Goal: Information Seeking & Learning: Learn about a topic

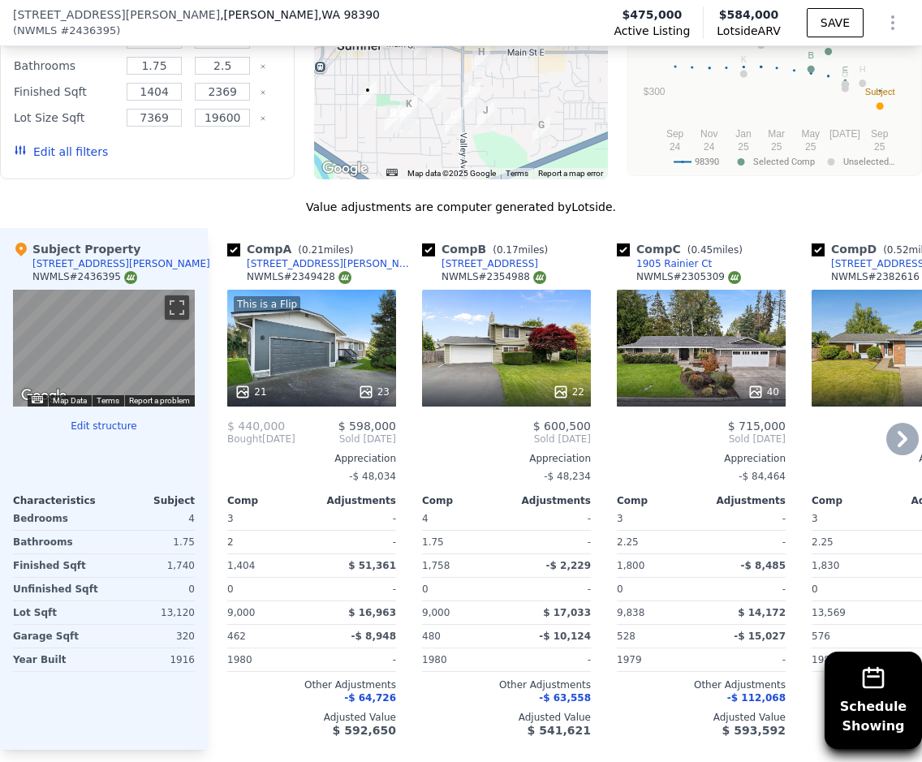
scroll to position [1779, 0]
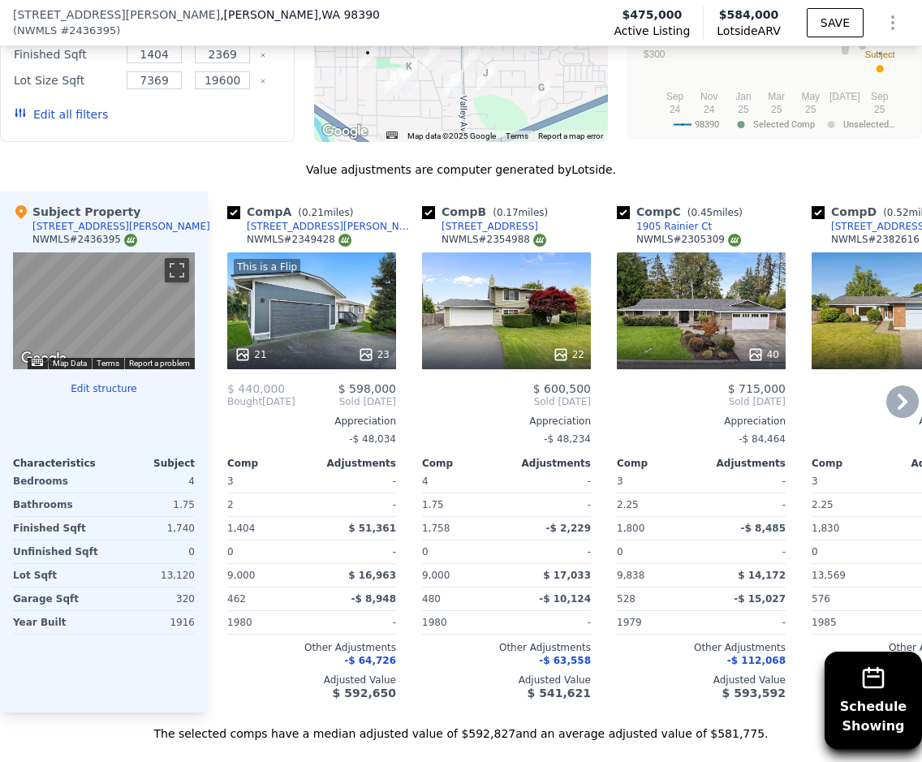
click at [555, 306] on div "22" at bounding box center [506, 310] width 169 height 117
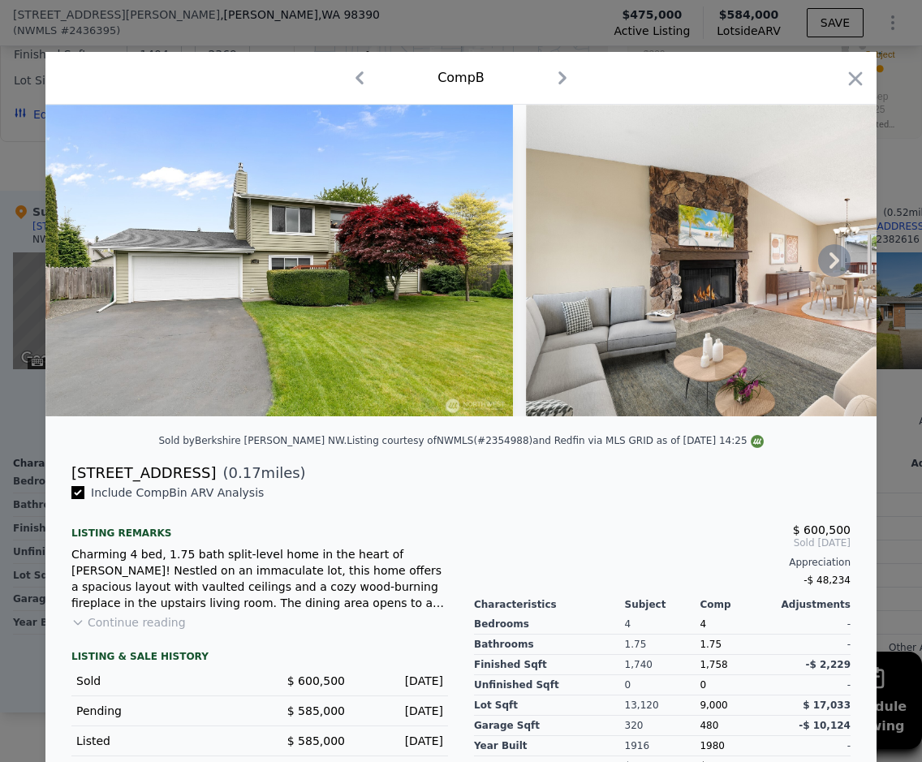
click at [828, 260] on icon at bounding box center [834, 260] width 32 height 32
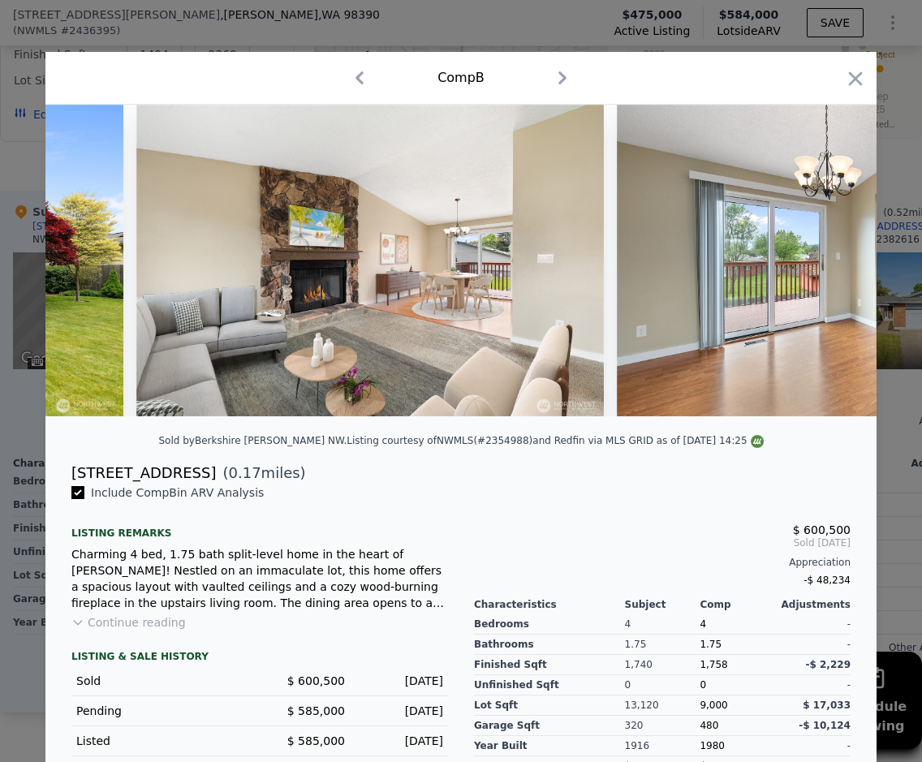
click at [828, 260] on img at bounding box center [850, 261] width 467 height 312
click at [827, 264] on icon at bounding box center [834, 260] width 32 height 32
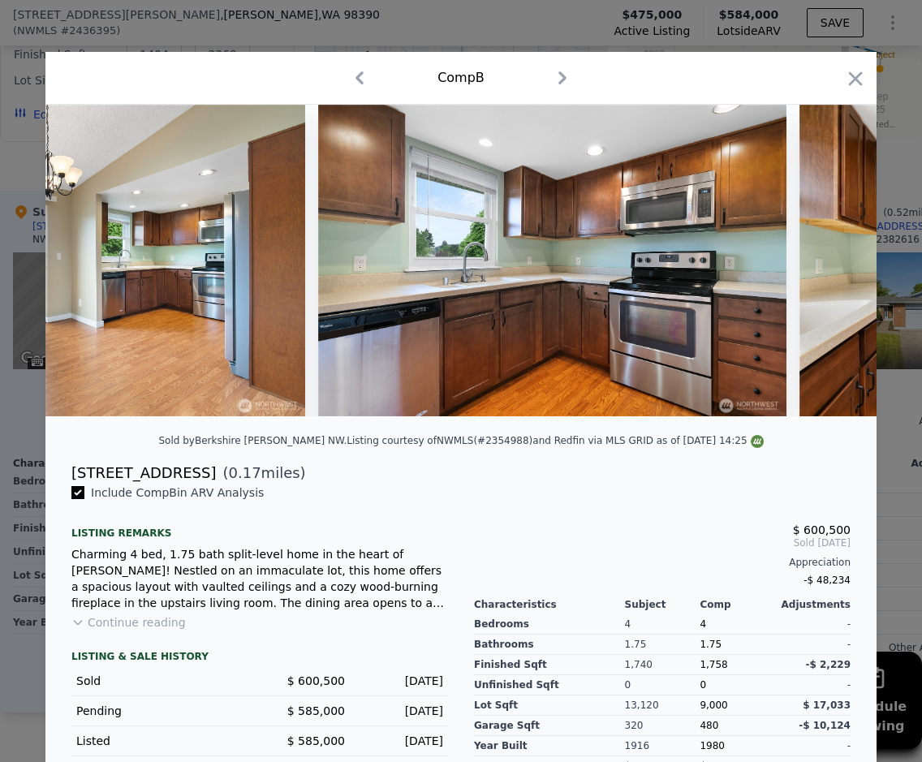
click at [827, 270] on icon at bounding box center [834, 260] width 32 height 32
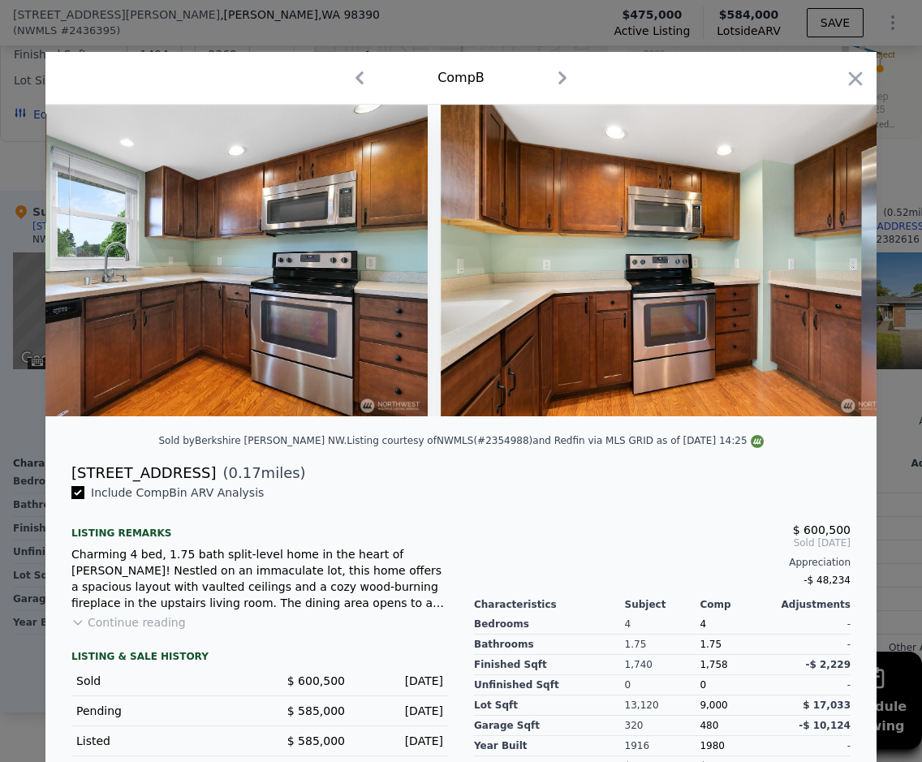
click at [827, 270] on img at bounding box center [674, 261] width 467 height 312
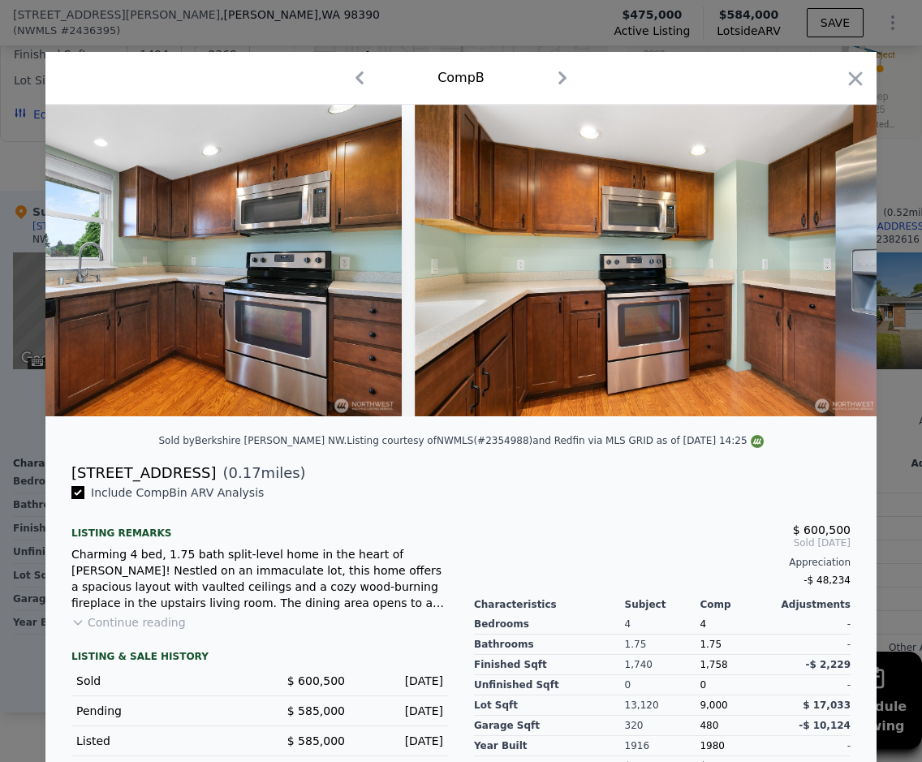
scroll to position [0, 1558]
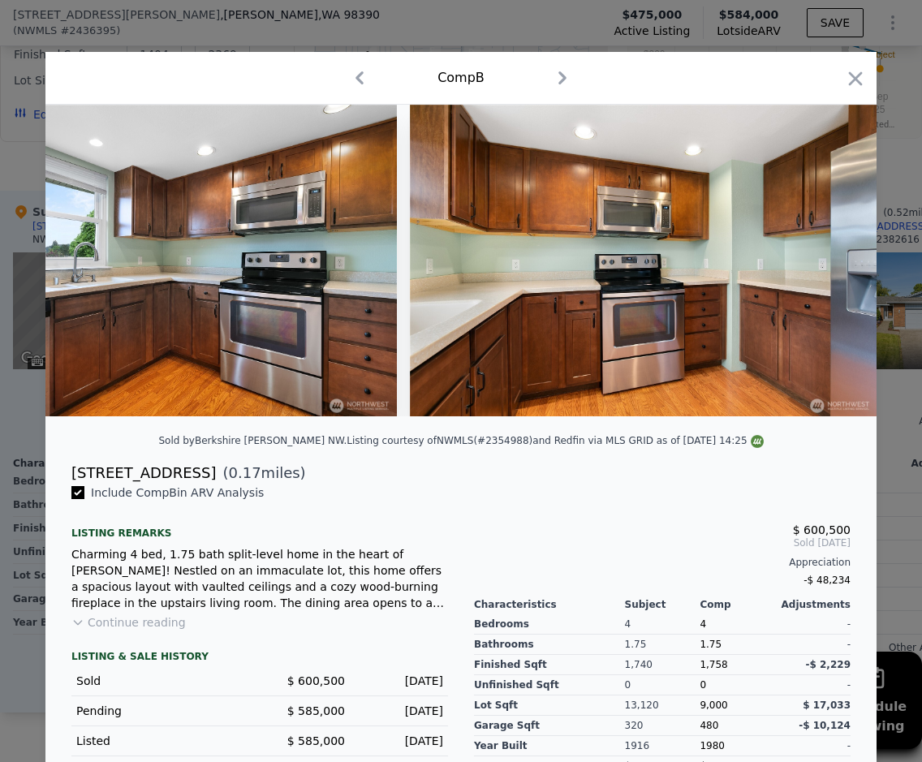
click at [827, 270] on img at bounding box center [643, 261] width 467 height 312
drag, startPoint x: 850, startPoint y: 75, endPoint x: 841, endPoint y: 213, distance: 138.2
click at [850, 75] on icon "button" at bounding box center [855, 78] width 23 height 23
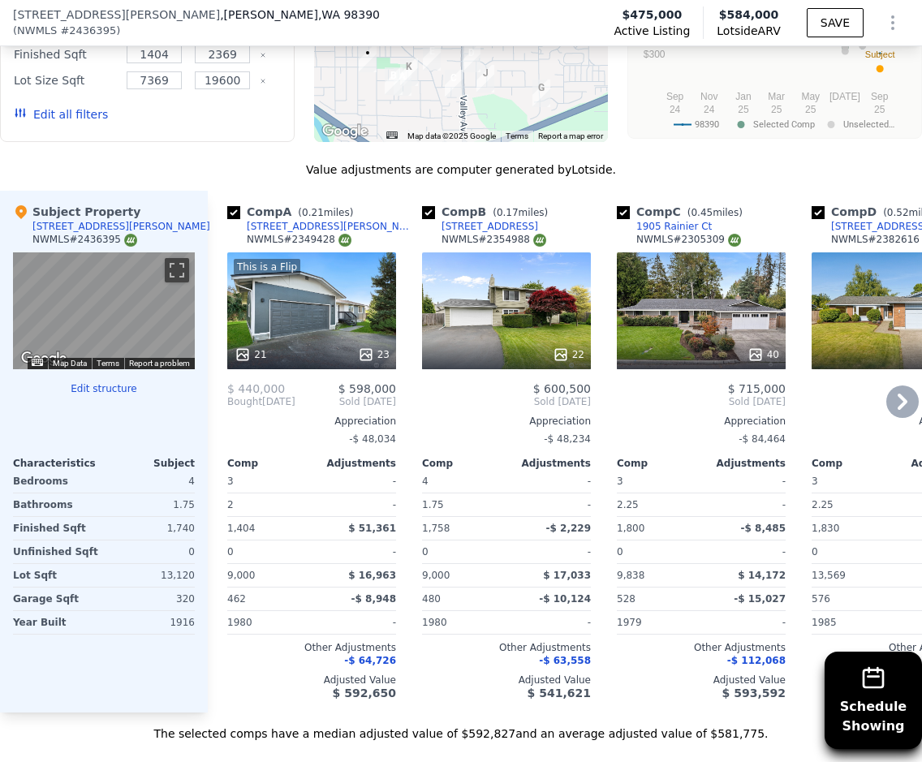
click at [888, 389] on icon at bounding box center [902, 401] width 32 height 32
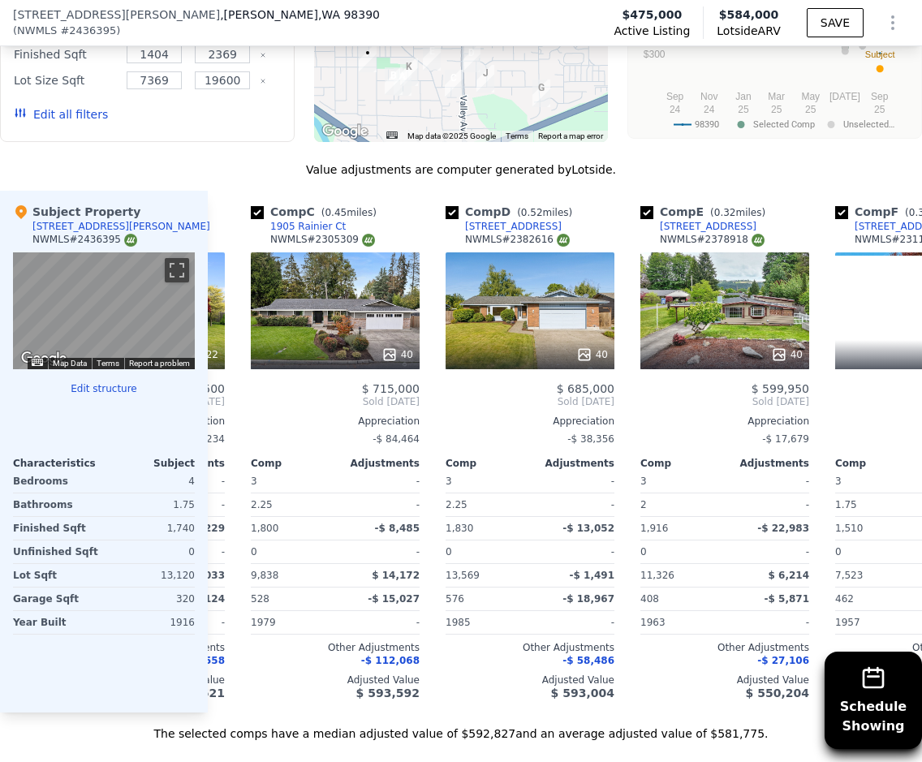
scroll to position [0, 389]
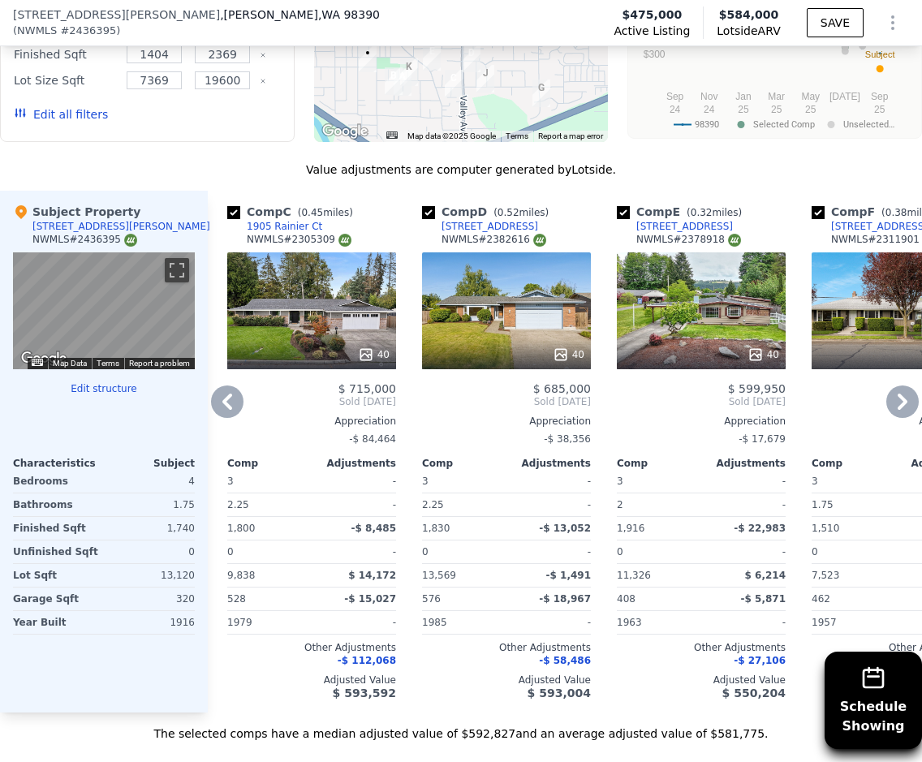
click at [488, 327] on div "40" at bounding box center [506, 310] width 169 height 117
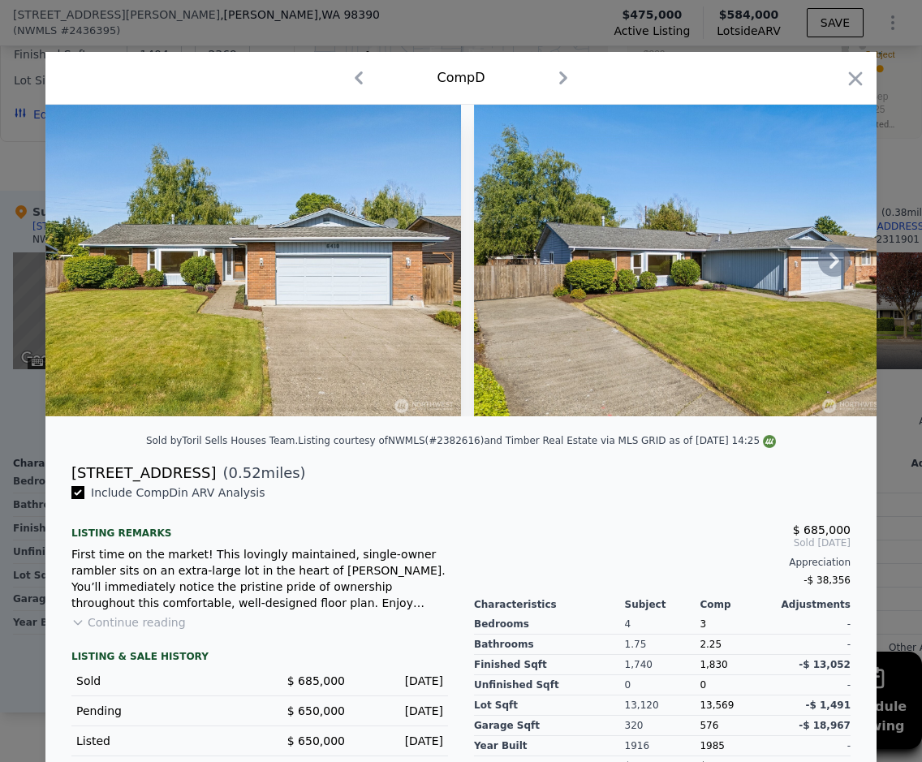
click at [818, 269] on icon at bounding box center [834, 260] width 32 height 32
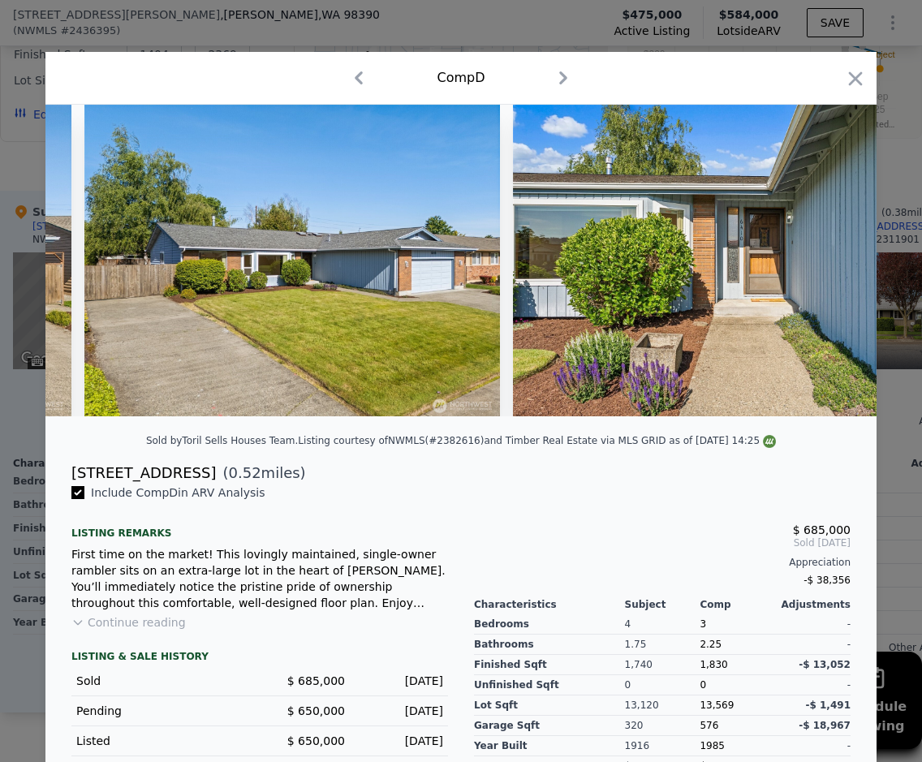
click at [818, 269] on img at bounding box center [745, 261] width 465 height 312
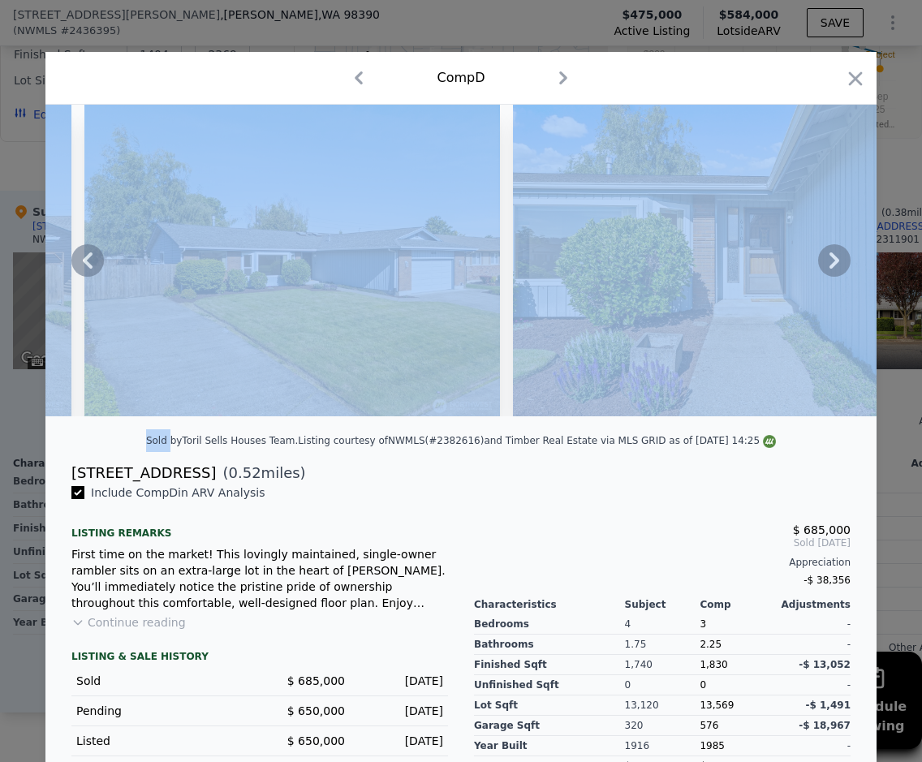
click at [818, 269] on icon at bounding box center [834, 260] width 32 height 32
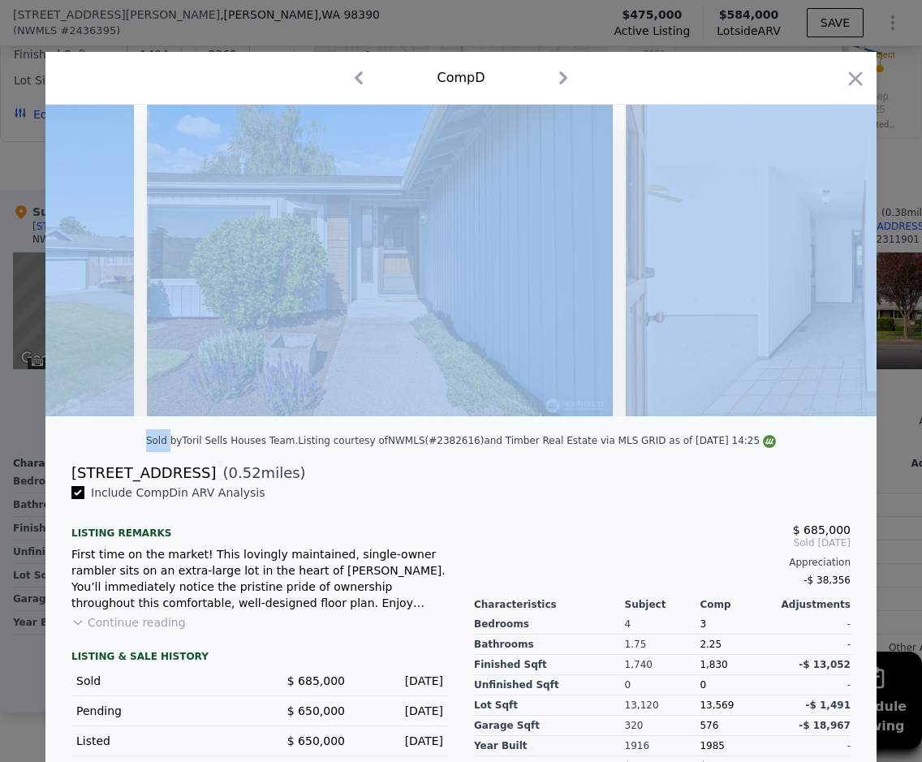
scroll to position [0, 779]
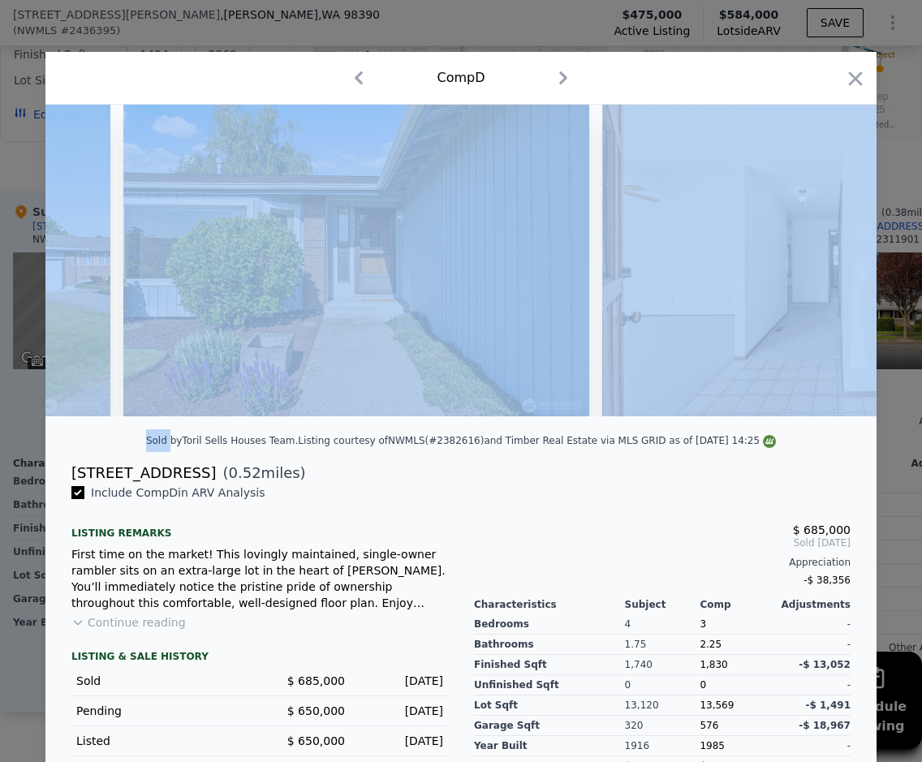
click at [818, 269] on img at bounding box center [835, 261] width 467 height 312
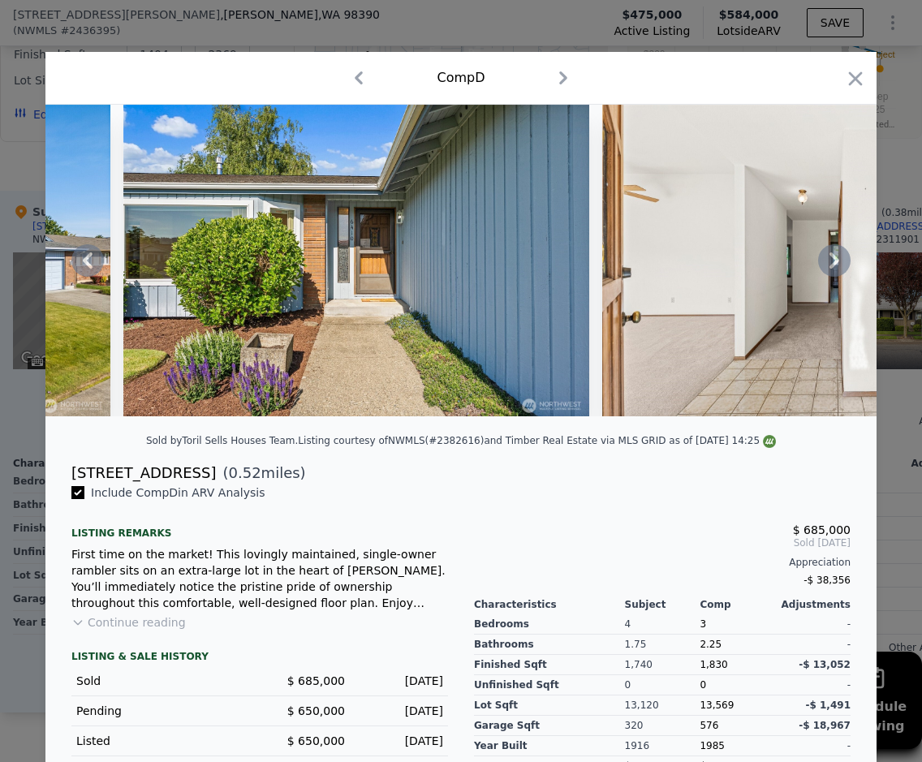
click at [667, 484] on div "[STREET_ADDRESS] ( 0.52 miles)" at bounding box center [460, 473] width 805 height 23
click at [811, 283] on img at bounding box center [835, 261] width 467 height 312
click at [836, 269] on icon at bounding box center [834, 260] width 32 height 32
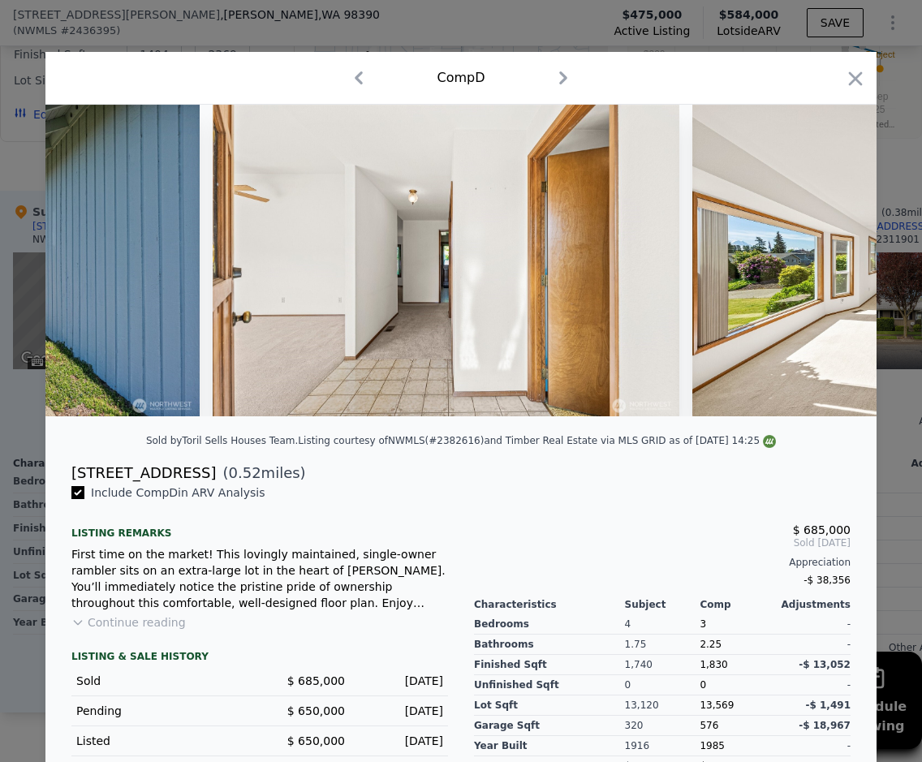
click at [836, 269] on img at bounding box center [925, 261] width 467 height 312
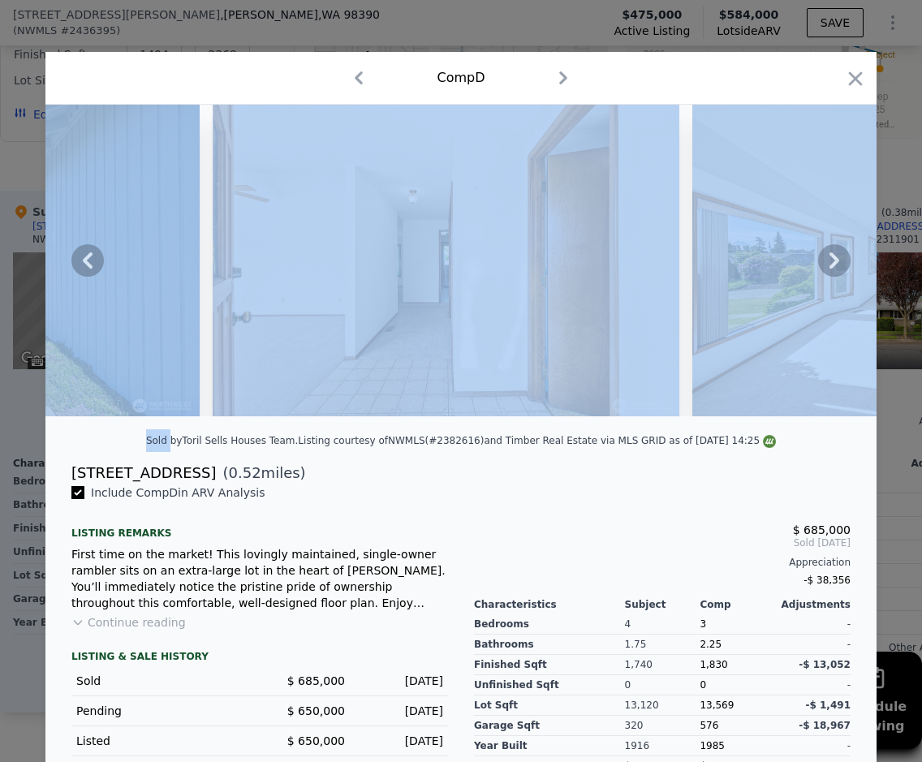
click at [836, 269] on icon at bounding box center [834, 260] width 32 height 32
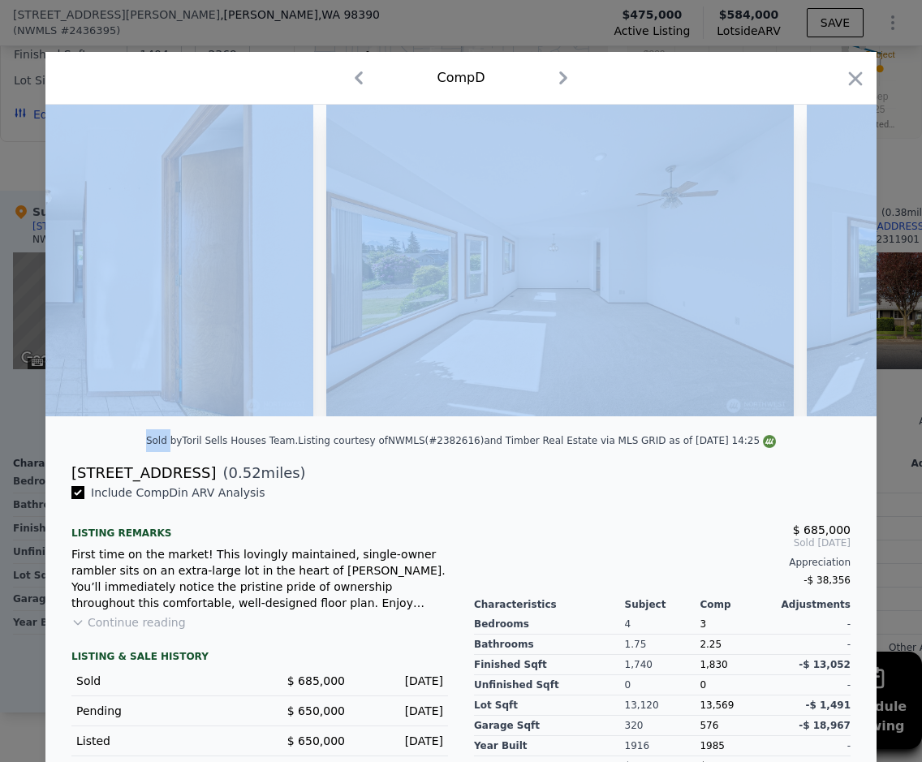
scroll to position [0, 1558]
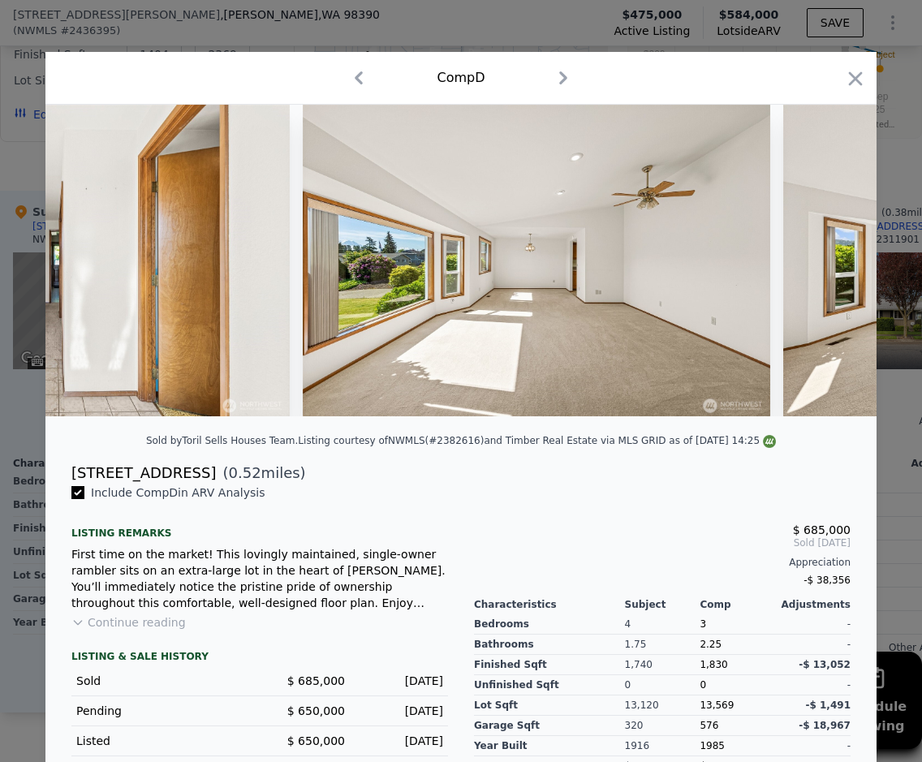
click at [641, 475] on div "[STREET_ADDRESS] ( 0.52 miles)" at bounding box center [460, 473] width 805 height 23
click at [836, 268] on icon at bounding box center [834, 260] width 32 height 32
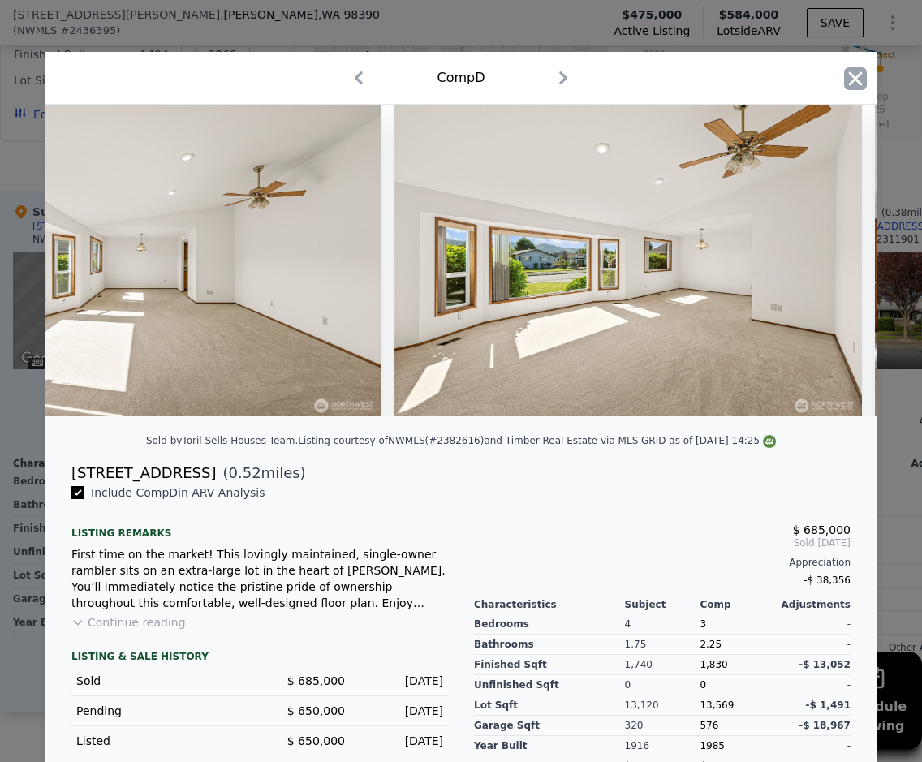
scroll to position [0, 1947]
click at [844, 73] on icon "button" at bounding box center [855, 78] width 23 height 23
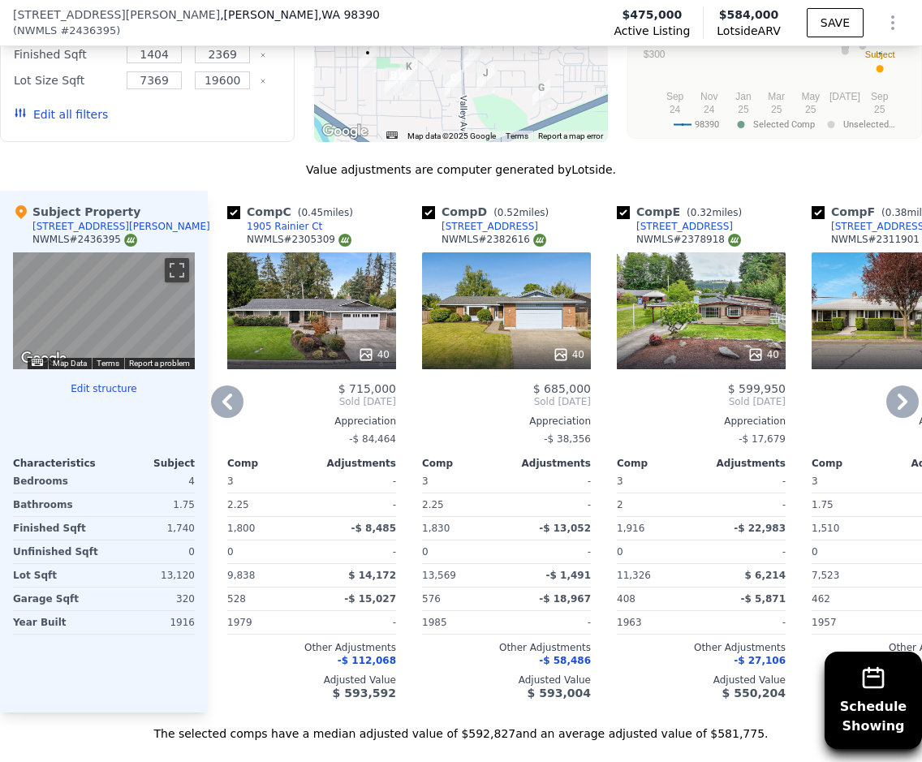
click at [897, 395] on icon at bounding box center [902, 401] width 10 height 16
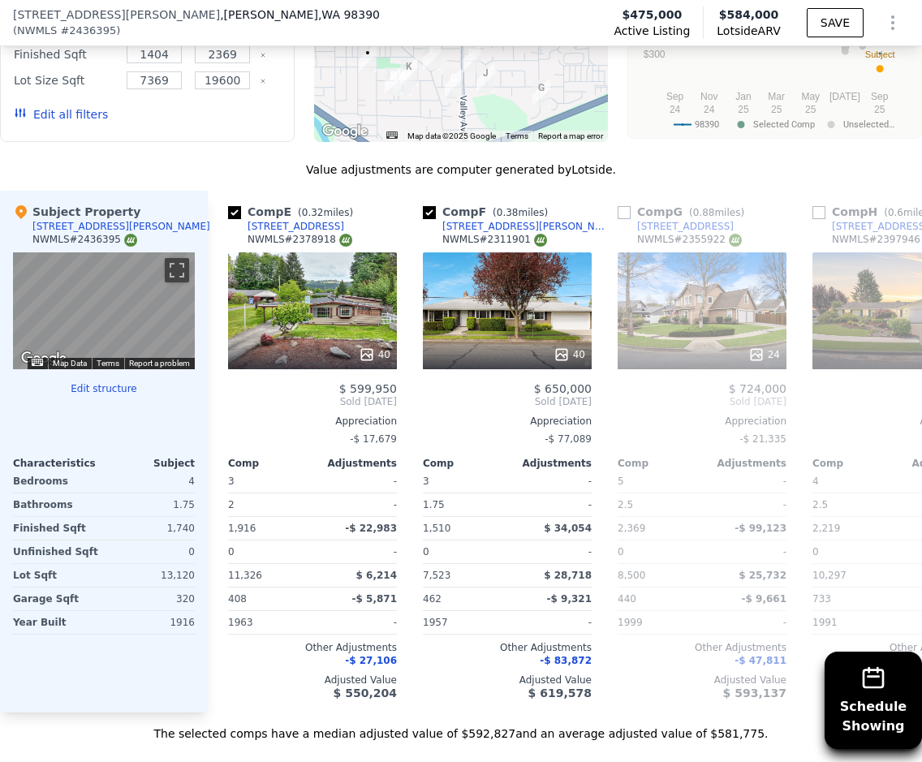
scroll to position [0, 779]
click at [488, 316] on div "40" at bounding box center [506, 310] width 169 height 117
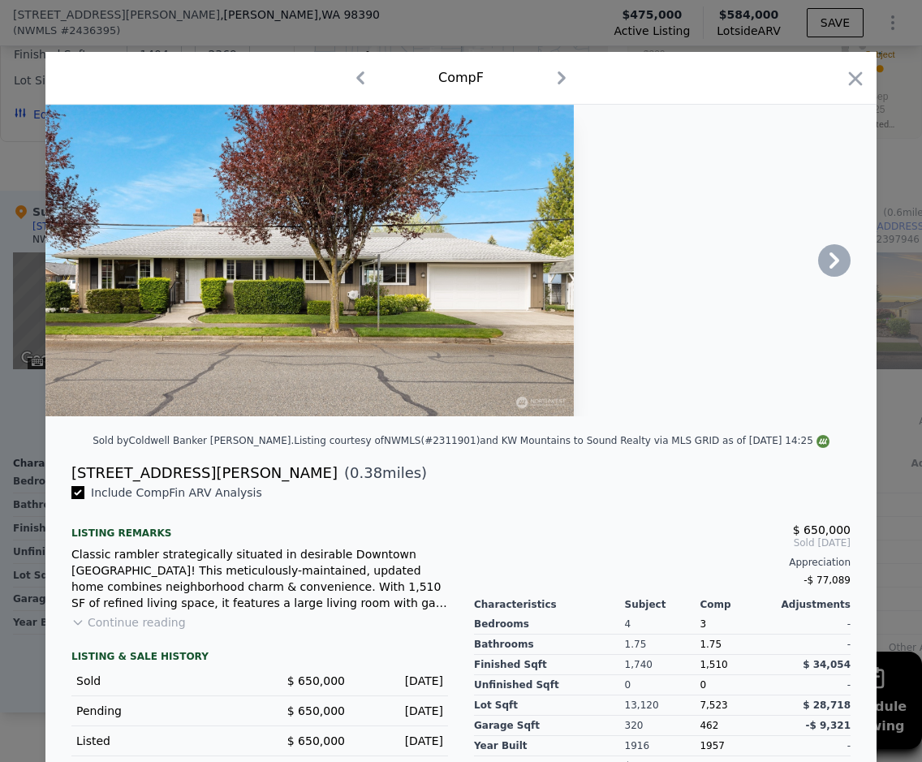
click at [829, 269] on icon at bounding box center [834, 260] width 10 height 16
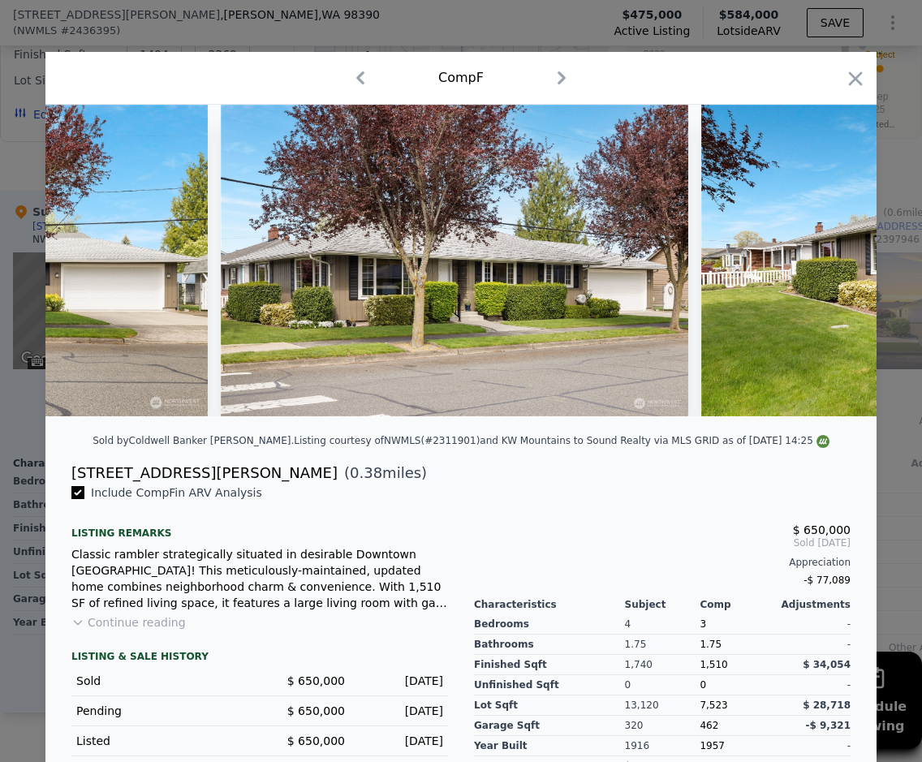
scroll to position [0, 389]
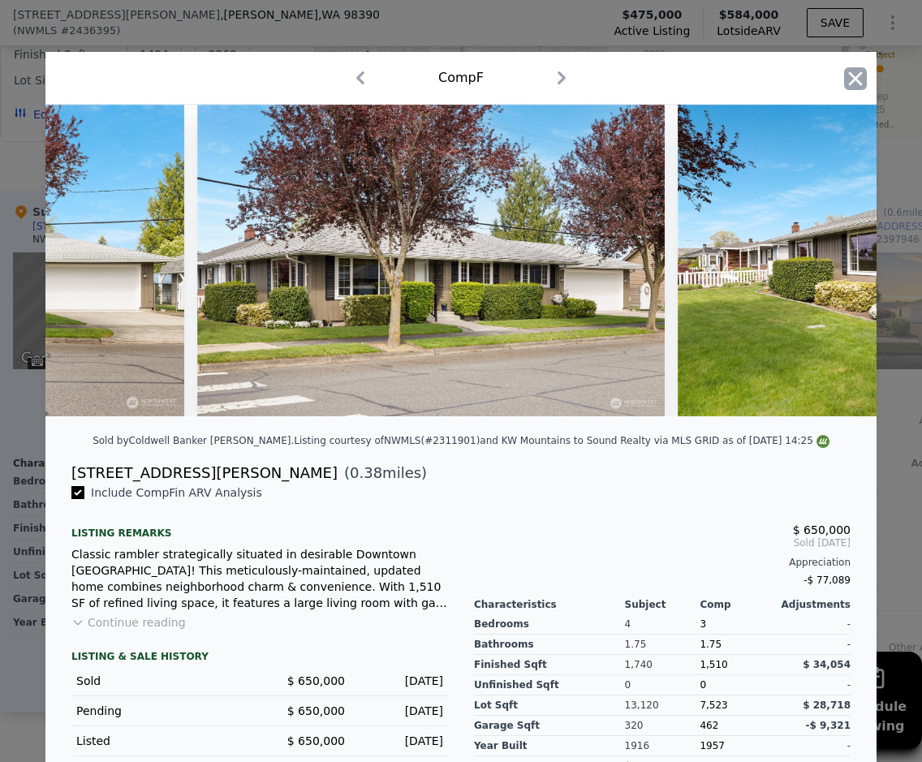
click at [846, 88] on icon "button" at bounding box center [855, 78] width 23 height 23
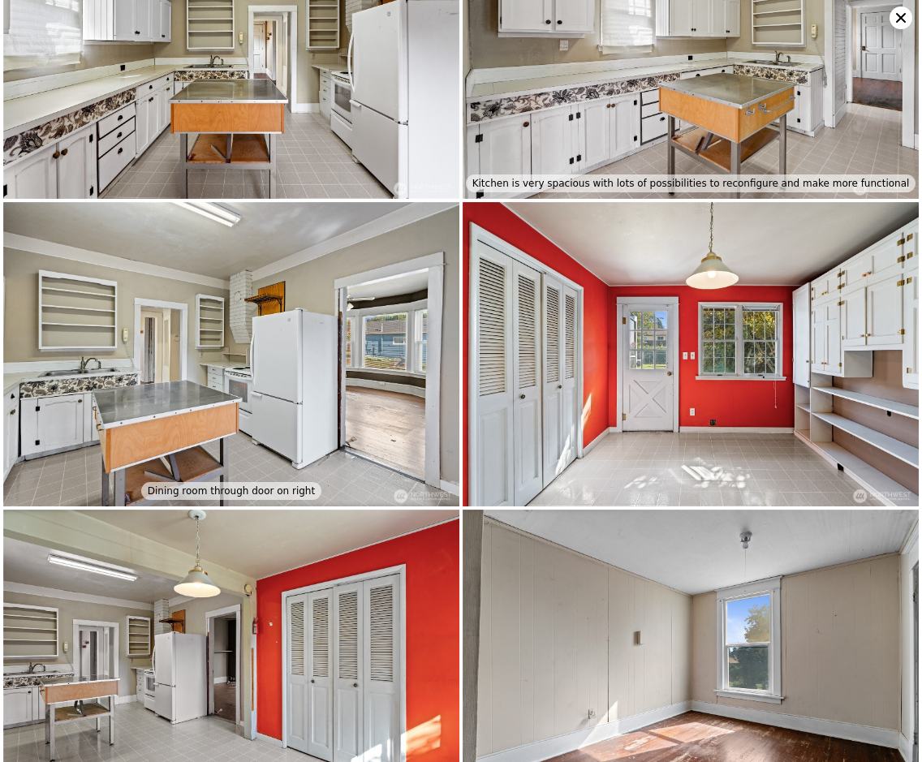
scroll to position [1516, 0]
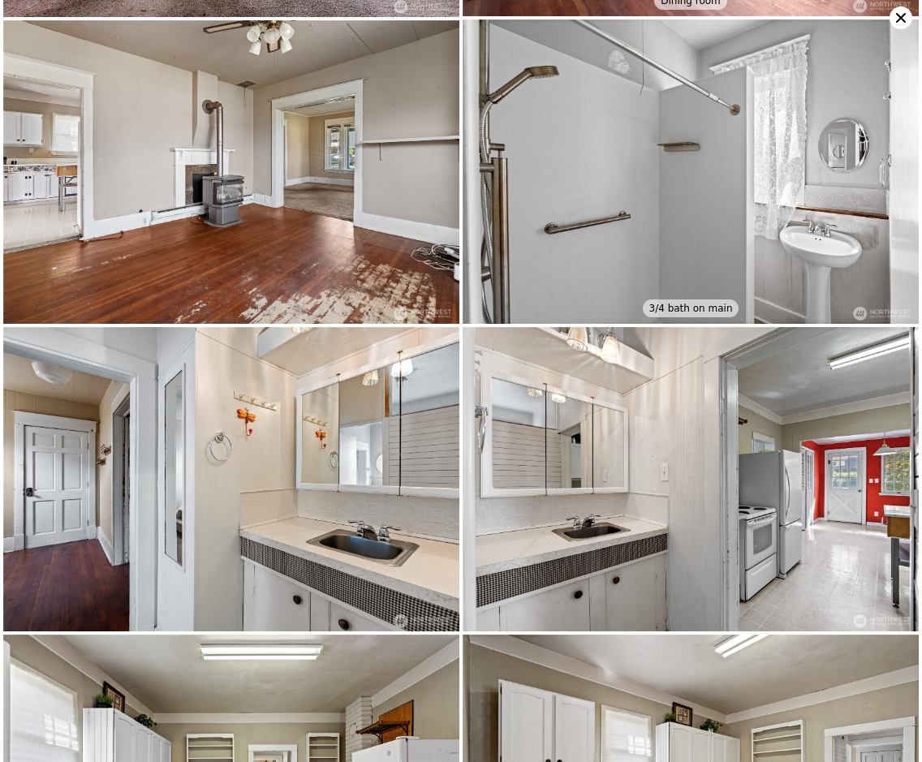
click at [907, 17] on icon at bounding box center [900, 17] width 23 height 23
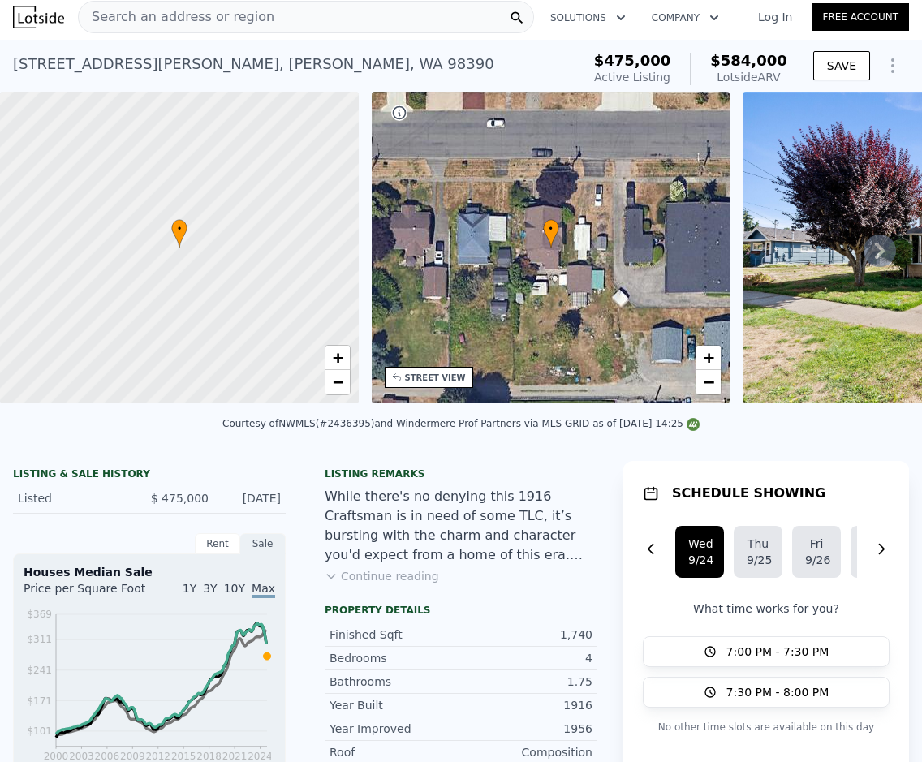
scroll to position [0, 0]
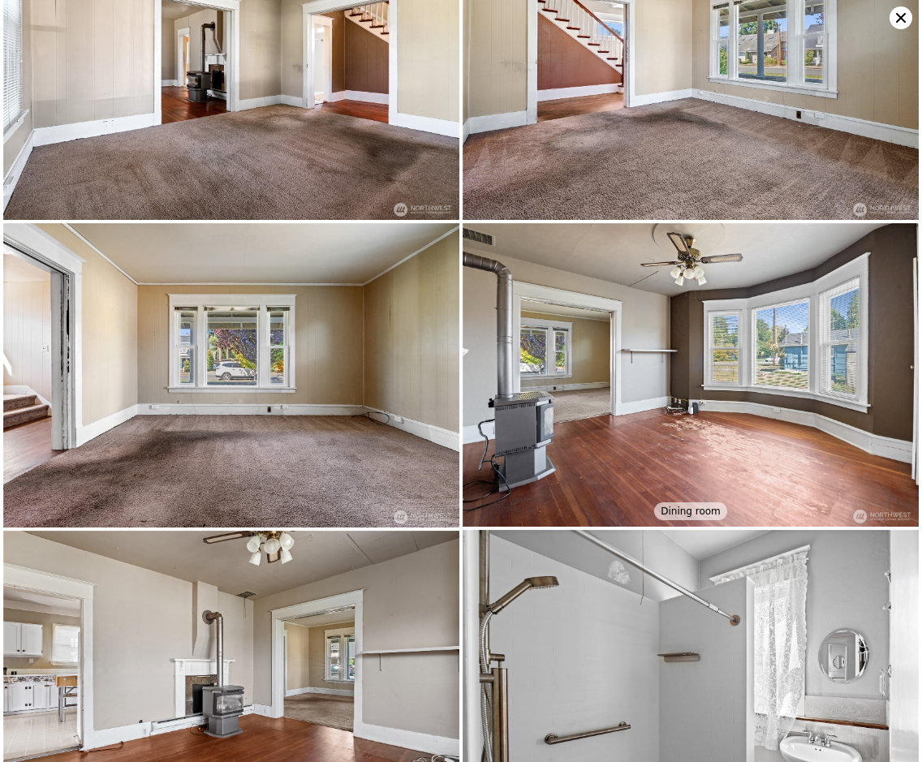
scroll to position [910, 0]
